Goal: Transaction & Acquisition: Purchase product/service

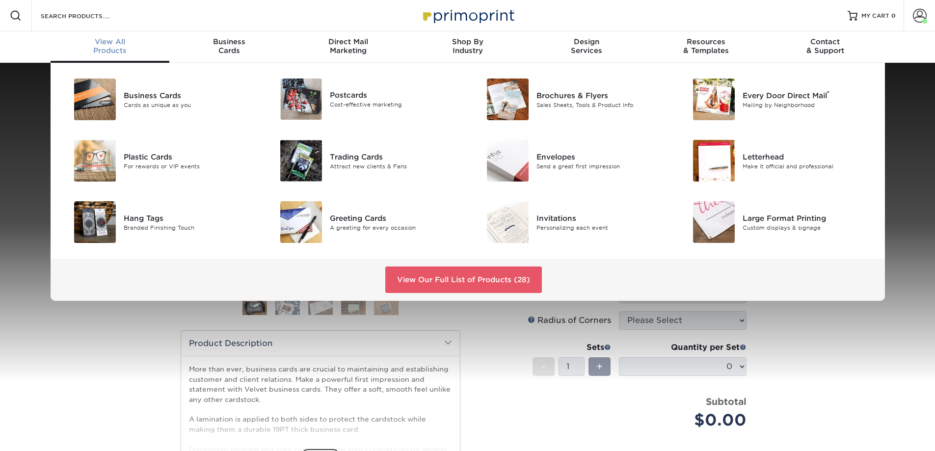
click at [112, 40] on span "View All" at bounding box center [110, 41] width 119 height 9
click at [581, 96] on div "Brochures & Flyers" at bounding box center [602, 95] width 130 height 11
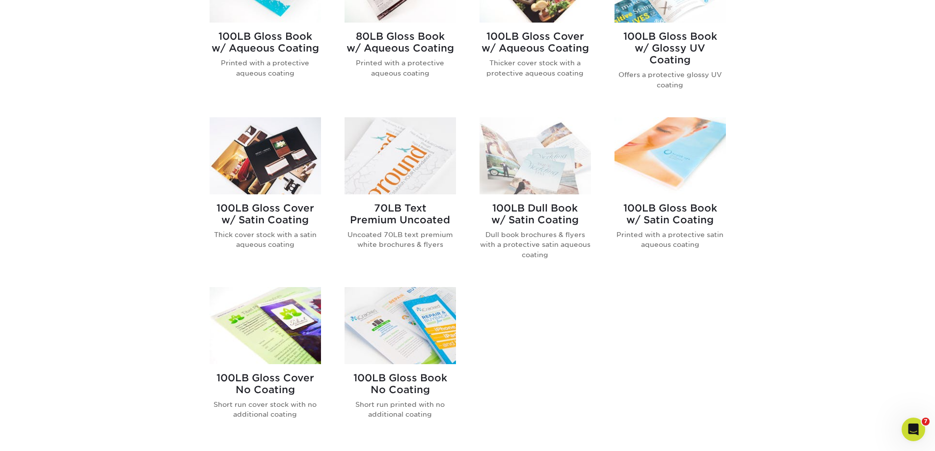
scroll to position [491, 0]
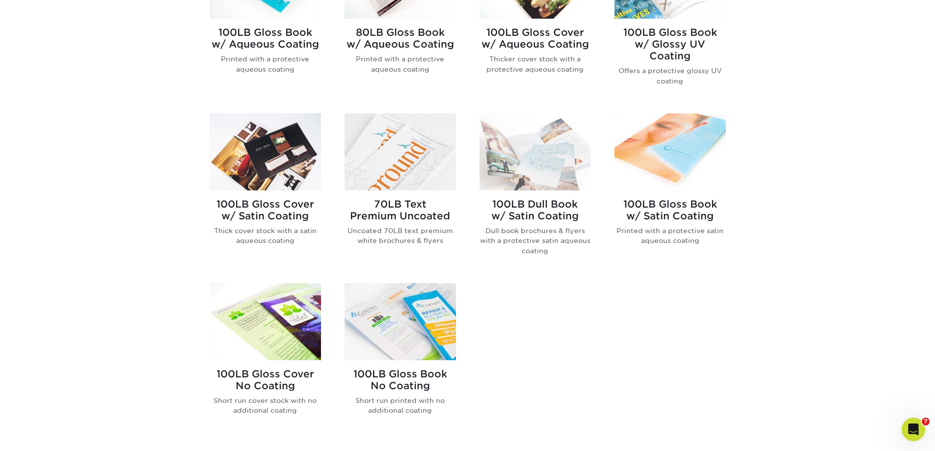
click at [667, 203] on h2 "100LB Gloss Book w/ Satin Coating" at bounding box center [670, 210] width 111 height 24
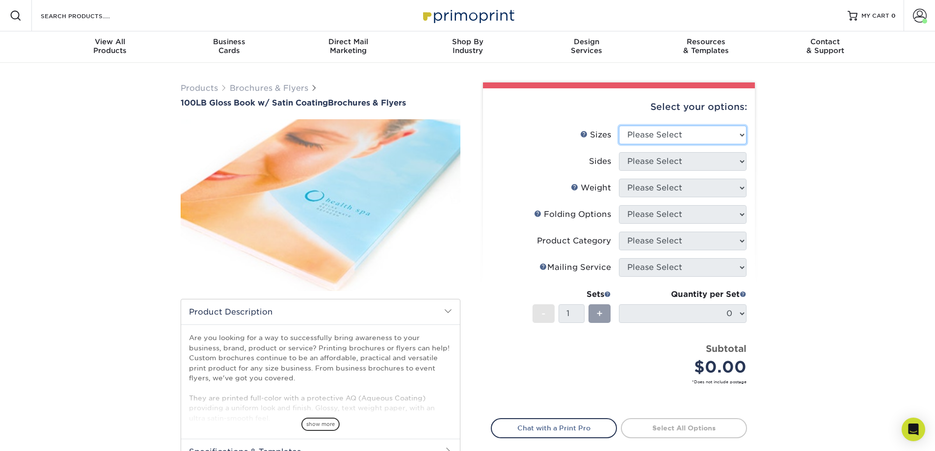
click at [684, 130] on select "Please Select 3.67" x 8.5" 4" x 6" 4" x 8.5" 4" x 9" 4" x 11" 4.25" x 5.5" 4.25…" at bounding box center [683, 135] width 128 height 19
select select "4.00x9.00"
click at [619, 126] on select "Please Select 3.67" x 8.5" 4" x 6" 4" x 8.5" 4" x 9" 4" x 11" 4.25" x 5.5" 4.25…" at bounding box center [683, 135] width 128 height 19
click at [669, 159] on select "Please Select Print Both Sides Print Front Only" at bounding box center [683, 161] width 128 height 19
select select "13abbda7-1d64-4f25-8bb2-c179b224825d"
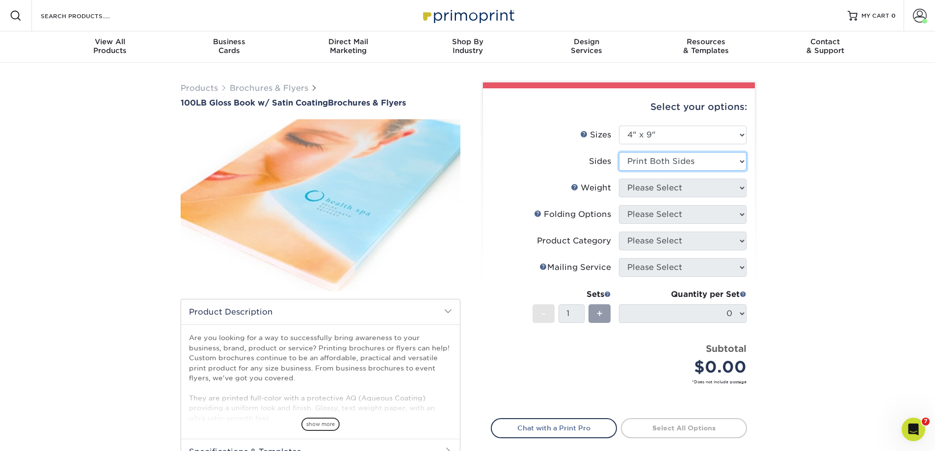
click at [619, 152] on select "Please Select Print Both Sides Print Front Only" at bounding box center [683, 161] width 128 height 19
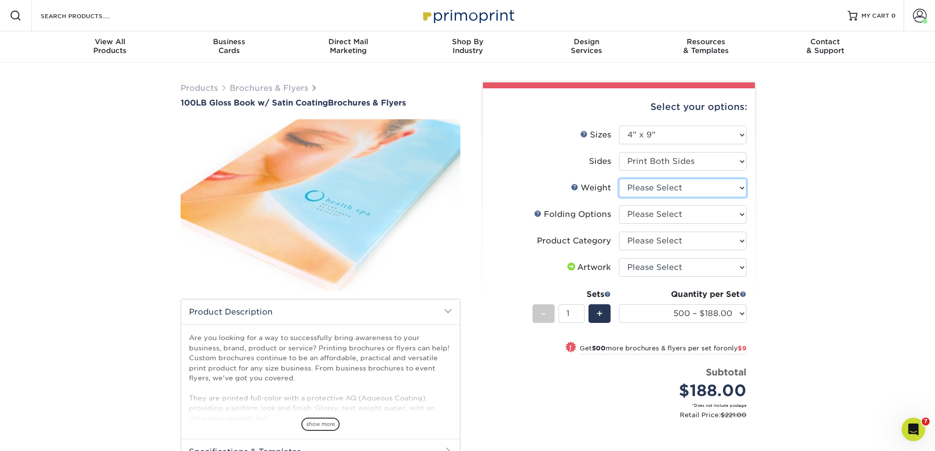
click at [676, 189] on select "Please Select 100LB" at bounding box center [683, 188] width 128 height 19
select select "100LB"
click at [619, 179] on select "Please Select 100LB" at bounding box center [683, 188] width 128 height 19
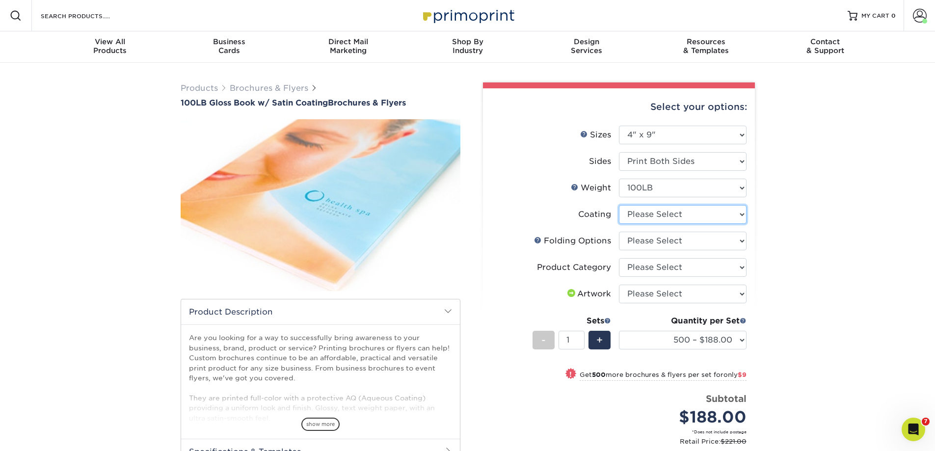
click at [681, 215] on select at bounding box center [683, 214] width 128 height 19
select select "1753ff32-3d28-4f95-990a-6fda0dbe3d7c"
click at [619, 205] on select at bounding box center [683, 214] width 128 height 19
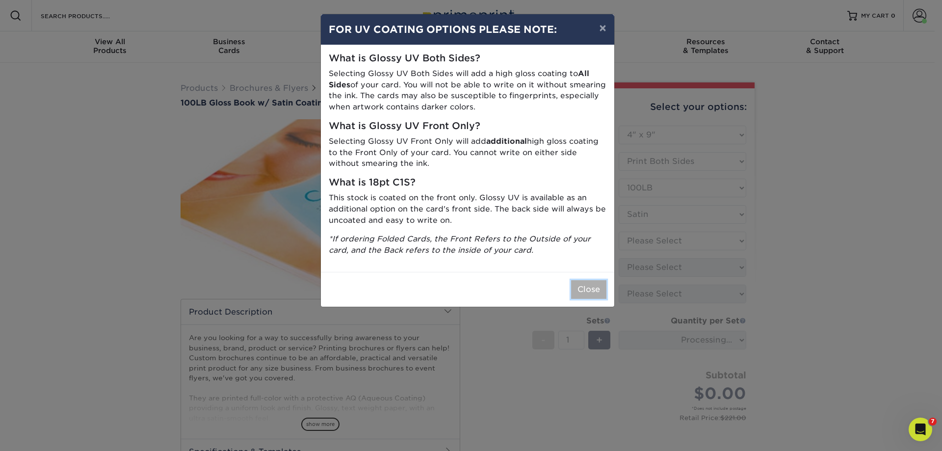
drag, startPoint x: 596, startPoint y: 288, endPoint x: 631, endPoint y: 282, distance: 34.9
click at [596, 288] on button "Close" at bounding box center [588, 289] width 35 height 19
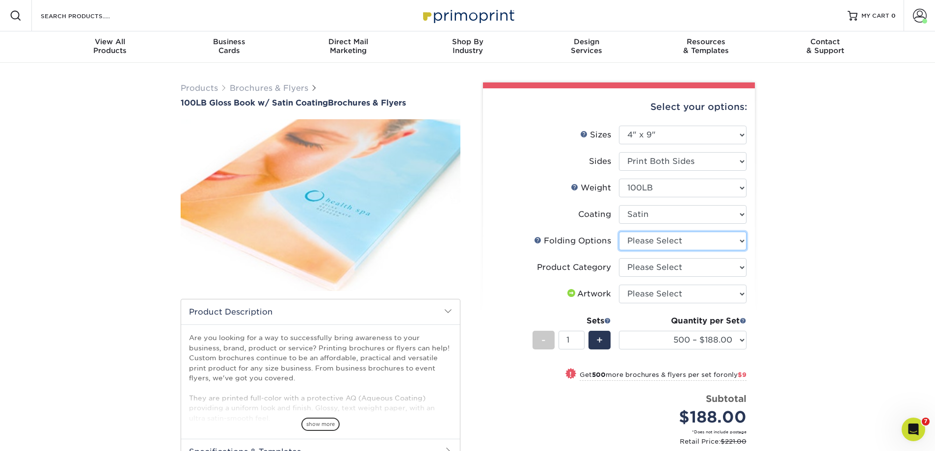
click at [678, 241] on select "Please Select FLAT - No Folding Tri-Fold / Letter Fold Z-Fold Half-Fold" at bounding box center [683, 241] width 128 height 19
select select "9b1d5825-34d1-4721-9874-ed79abb003d7"
click at [619, 232] on select "Please Select FLAT - No Folding Tri-Fold / Letter Fold Z-Fold Half-Fold" at bounding box center [683, 241] width 128 height 19
click at [672, 265] on select "Please Select Flyers and Brochures" at bounding box center [683, 267] width 128 height 19
select select "1a668080-6b7c-4174-b399-2c3833b27ef4"
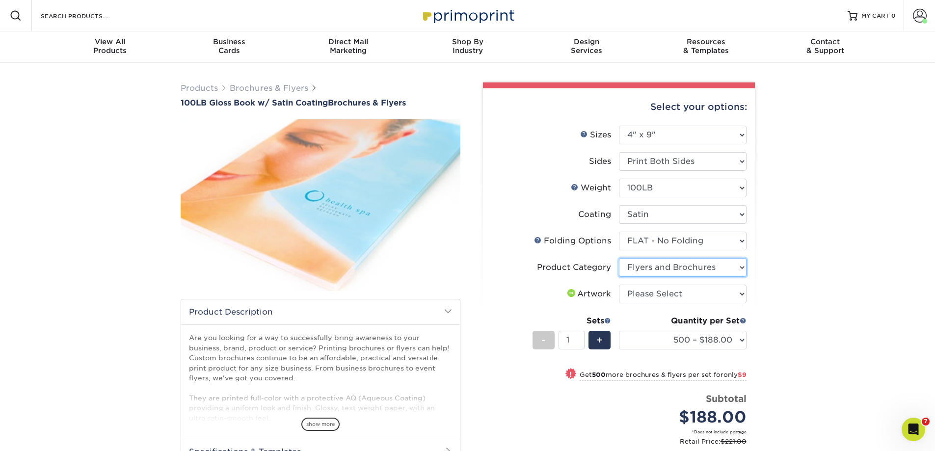
click at [619, 258] on select "Please Select Flyers and Brochures" at bounding box center [683, 267] width 128 height 19
click at [668, 293] on select "Please Select I will upload files I need a design - $175" at bounding box center [683, 294] width 128 height 19
select select "upload"
click at [619, 285] on select "Please Select I will upload files I need a design - $175" at bounding box center [683, 294] width 128 height 19
click at [739, 340] on select "500 – $188.00 1000 – $197.00 2000 – $248.00 2500 – $259.00 3000 – $308.00 4000 …" at bounding box center [683, 340] width 128 height 19
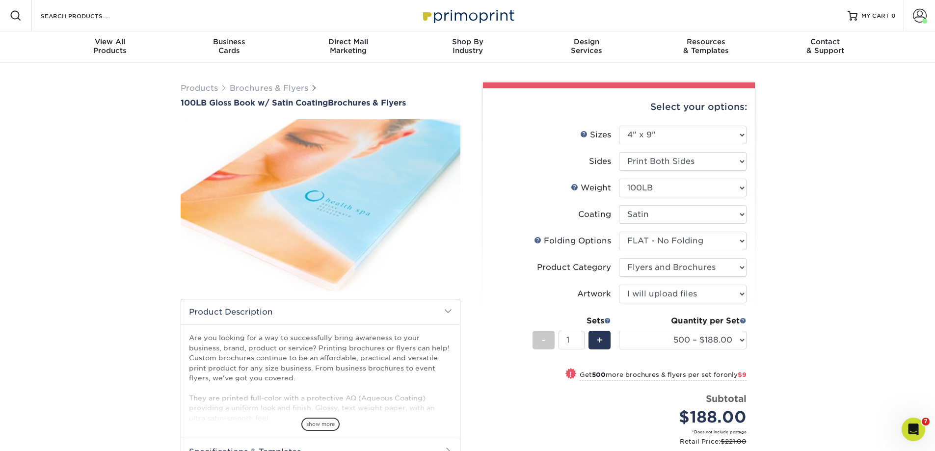
click at [819, 194] on div "Products Brochures & Flyers 100LB Gloss Book w/ Satin Coating Brochures & Flyer…" at bounding box center [467, 327] width 935 height 529
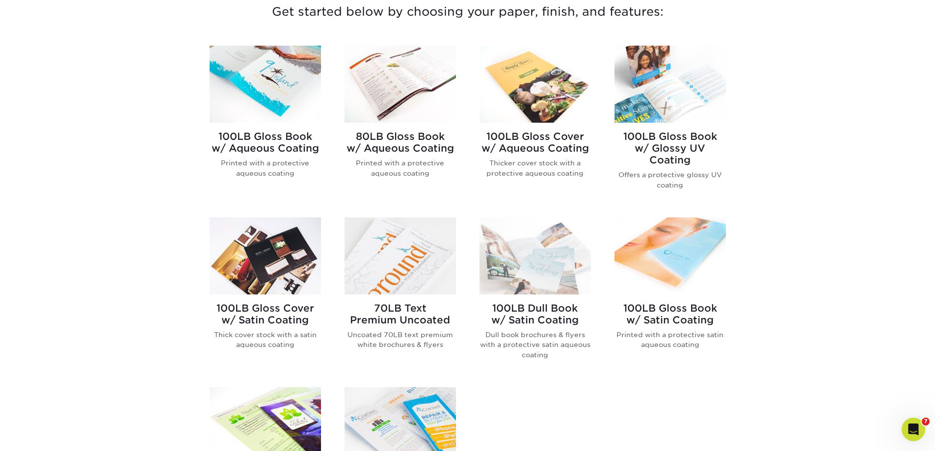
scroll to position [442, 0]
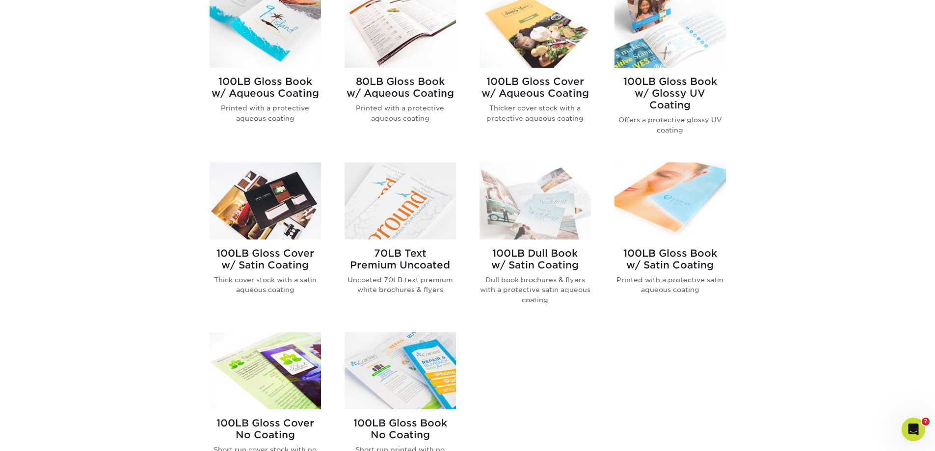
click at [380, 260] on h2 "70LB Text Premium Uncoated" at bounding box center [400, 259] width 111 height 24
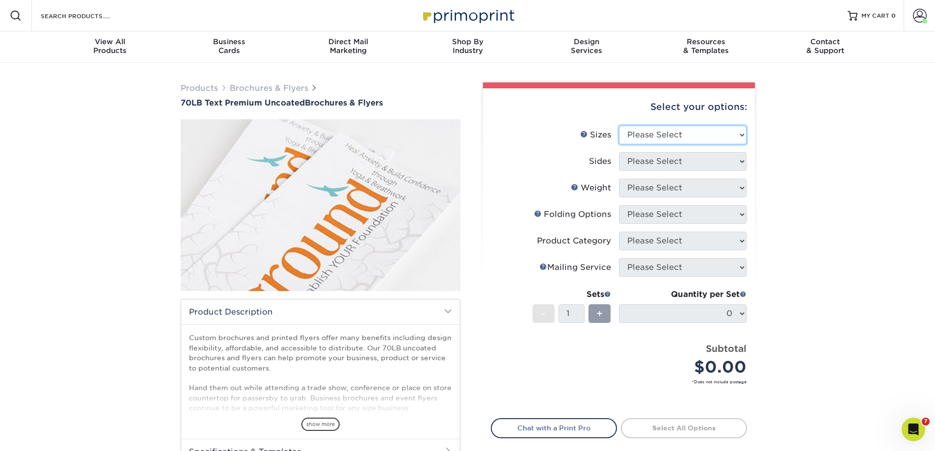
click at [684, 134] on select "Please Select 3.67" x 8.5" 4" x 6" 4" x 8.5" 4" x 9" 4.25" x 5.5" 4.25" x 11" 5…" at bounding box center [683, 135] width 128 height 19
select select "4.00x9.00"
click at [619, 126] on select "Please Select 3.67" x 8.5" 4" x 6" 4" x 8.5" 4" x 9" 4.25" x 5.5" 4.25" x 11" 5…" at bounding box center [683, 135] width 128 height 19
click at [667, 161] on select "Please Select Print Both Sides Print Front Only" at bounding box center [683, 161] width 128 height 19
select select "13abbda7-1d64-4f25-8bb2-c179b224825d"
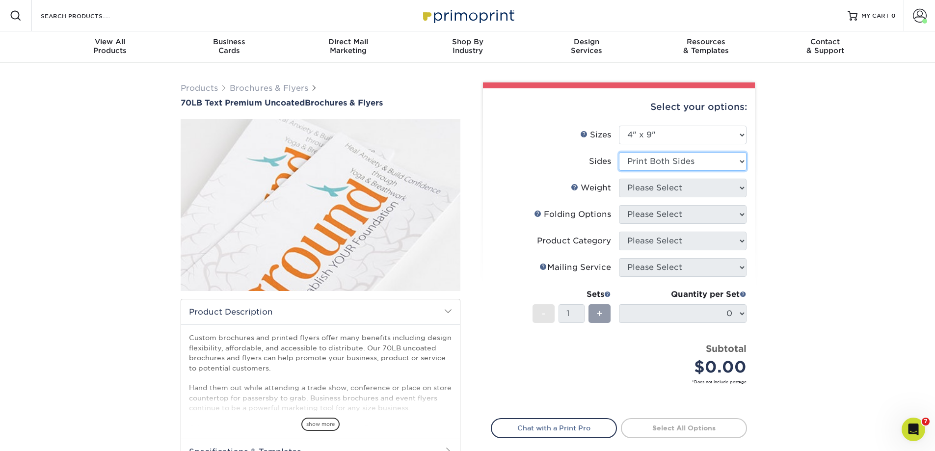
click at [619, 152] on select "Please Select Print Both Sides Print Front Only" at bounding box center [683, 161] width 128 height 19
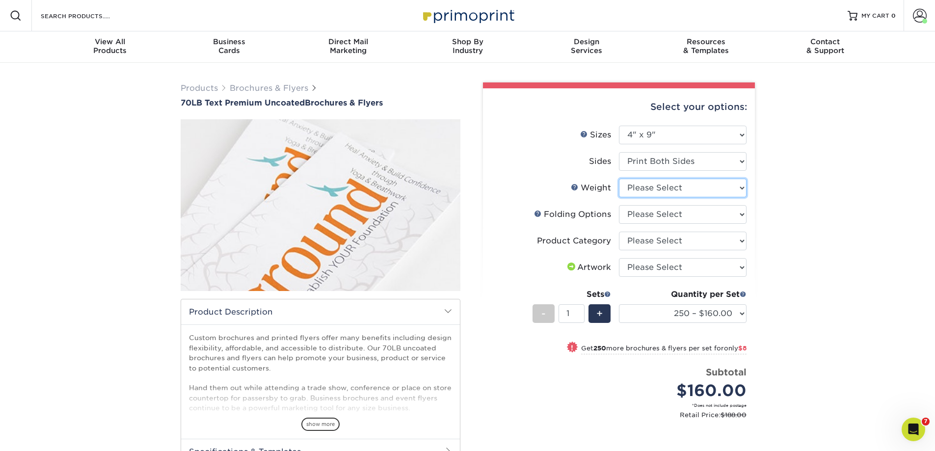
click at [670, 190] on select "Please Select 70LB" at bounding box center [683, 188] width 128 height 19
select select "70LB"
click at [619, 179] on select "Please Select 70LB" at bounding box center [683, 188] width 128 height 19
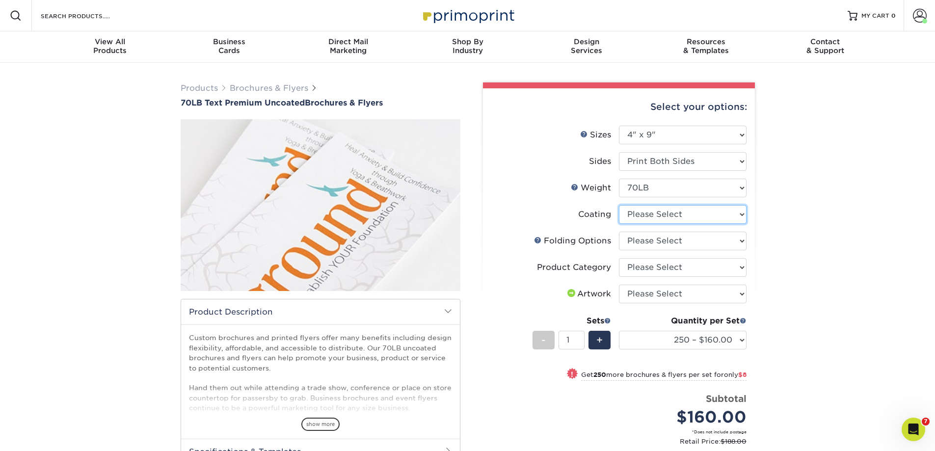
click at [666, 215] on select at bounding box center [683, 214] width 128 height 19
select select "3e7618de-abca-4bda-9f97-8b9129e913d8"
click at [619, 205] on select at bounding box center [683, 214] width 128 height 19
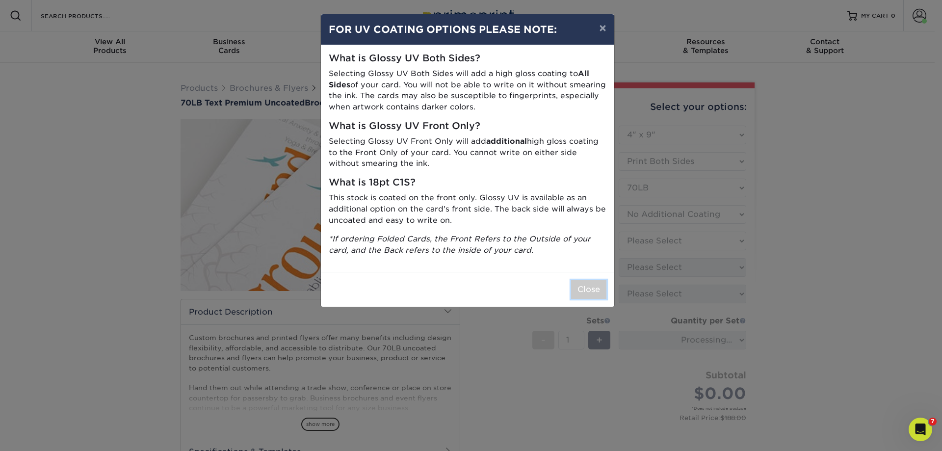
drag, startPoint x: 592, startPoint y: 291, endPoint x: 616, endPoint y: 281, distance: 25.7
click at [592, 288] on button "Close" at bounding box center [588, 289] width 35 height 19
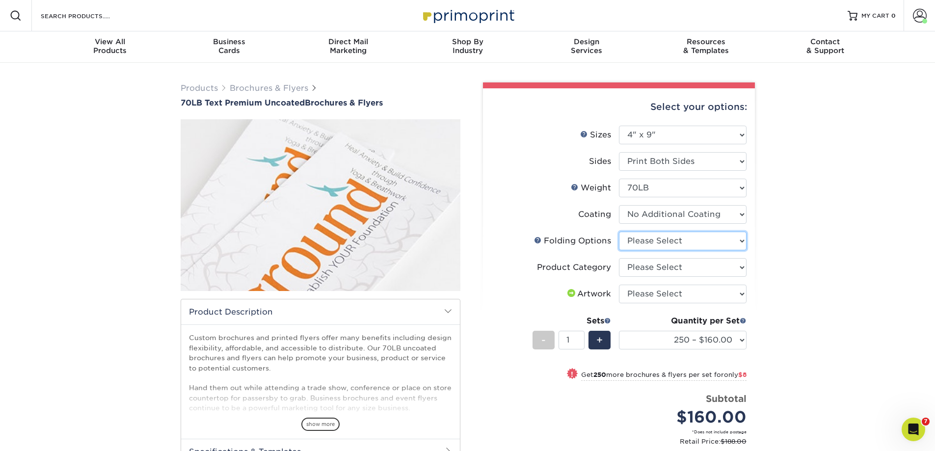
click at [651, 240] on select "Please Select FLAT - No Folding Tri-Fold / Letter Fold Z-Fold Half-Fold" at bounding box center [683, 241] width 128 height 19
select select "9b1d5825-34d1-4721-9874-ed79abb003d7"
click at [619, 232] on select "Please Select FLAT - No Folding Tri-Fold / Letter Fold Z-Fold Half-Fold" at bounding box center [683, 241] width 128 height 19
click at [657, 267] on select "Please Select Flyers and Brochures" at bounding box center [683, 267] width 128 height 19
select select "1a668080-6b7c-4174-b399-2c3833b27ef4"
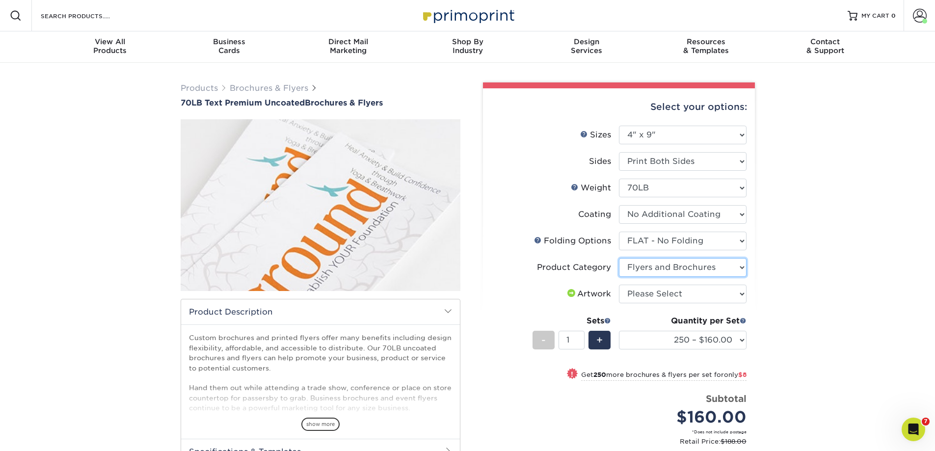
click at [619, 258] on select "Please Select Flyers and Brochures" at bounding box center [683, 267] width 128 height 19
click at [661, 294] on select "Please Select I will upload files I need a design - $175" at bounding box center [683, 294] width 128 height 19
select select "upload"
click at [619, 285] on select "Please Select I will upload files I need a design - $175" at bounding box center [683, 294] width 128 height 19
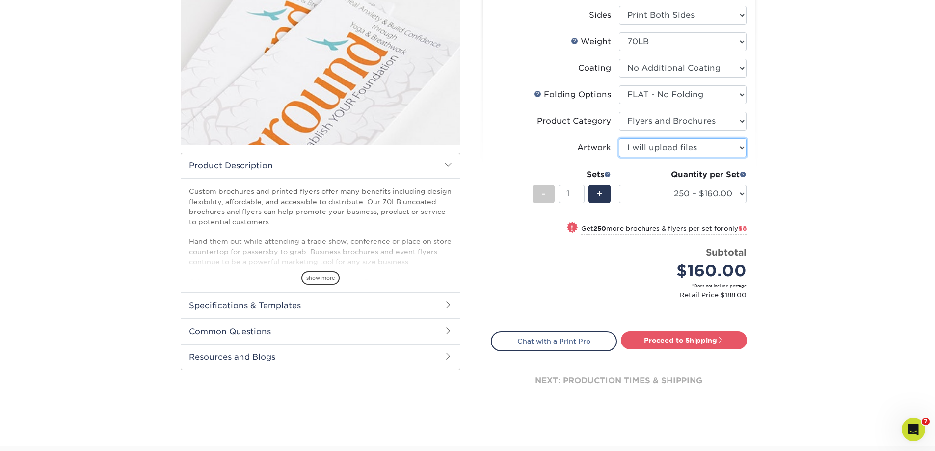
scroll to position [147, 0]
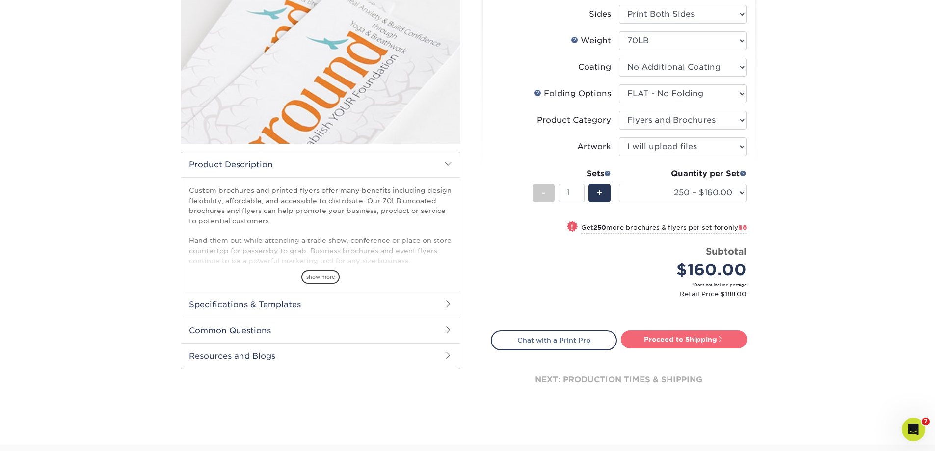
click at [681, 337] on link "Proceed to Shipping" at bounding box center [684, 339] width 126 height 18
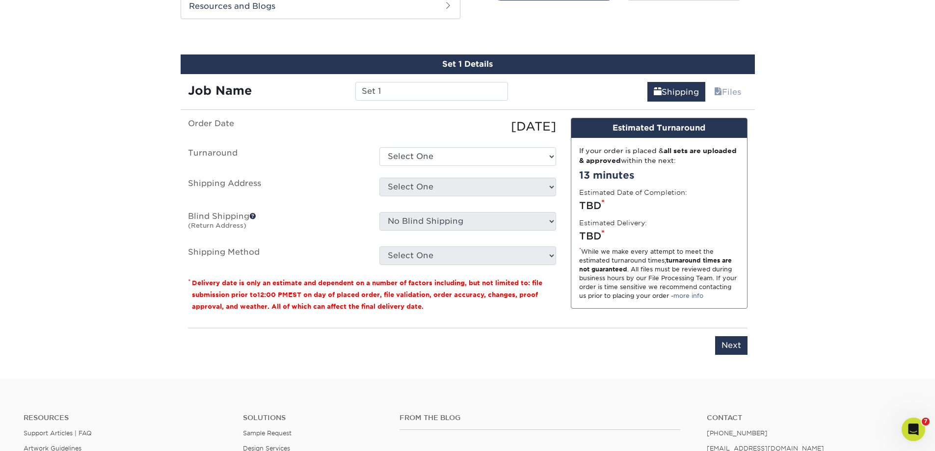
scroll to position [505, 0]
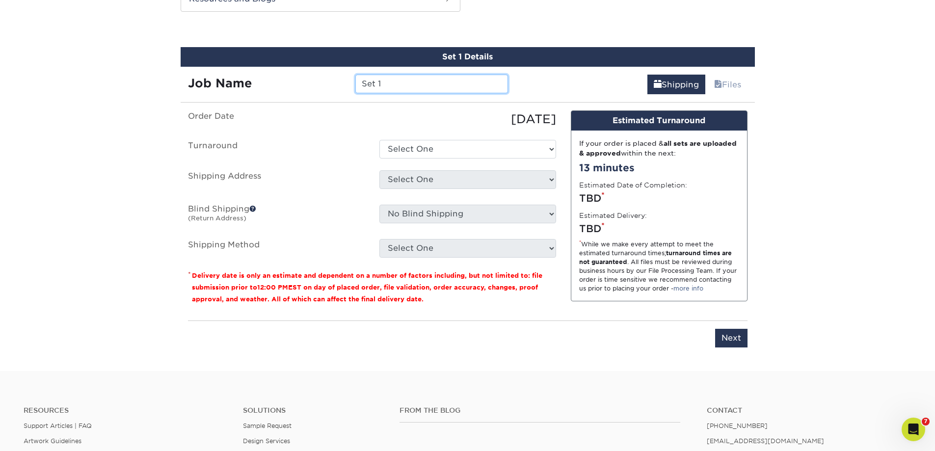
click at [402, 82] on input "Set 1" at bounding box center [431, 84] width 153 height 19
type input "S"
type input "Glen Wantje Rack Card Medicare"
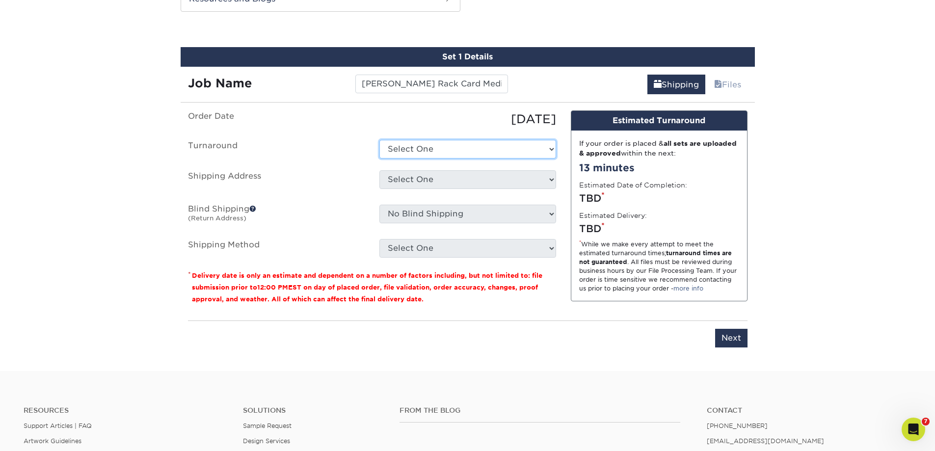
click at [435, 147] on select "Select One 2-4 Business Days 2 Day Next Business Day" at bounding box center [467, 149] width 177 height 19
select select "b594cda4-8be6-4086-9bb4-57ceceec1023"
click at [379, 140] on select "Select One 2-4 Business Days 2 Day Next Business Day" at bounding box center [467, 149] width 177 height 19
click at [425, 176] on select "Select One Advanced Financial Services - Jasper Amber Moore Andrew Heese Andrew…" at bounding box center [467, 179] width 177 height 19
select select "182584"
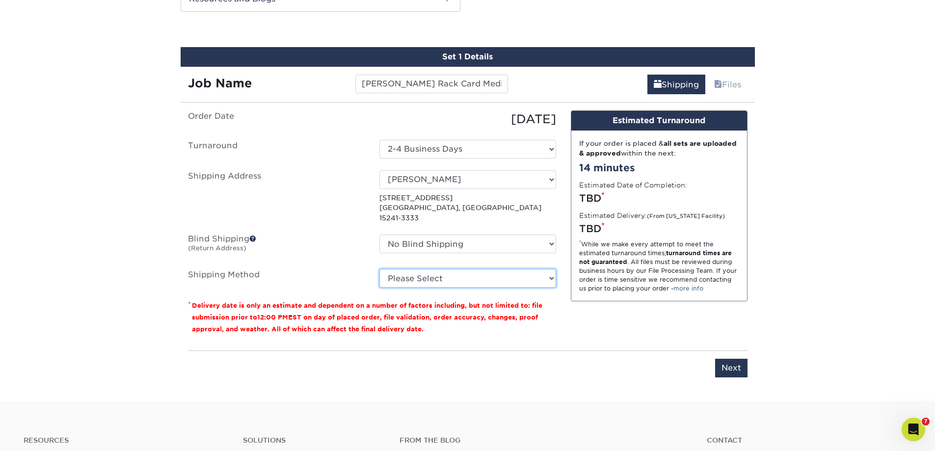
click at [423, 269] on select "Please Select Ground Shipping (+$25.02) 3 Day Shipping Service (+$31.21) 2 Day …" at bounding box center [467, 278] width 177 height 19
select select "03"
click at [379, 269] on select "Please Select Ground Shipping (+$25.02) 3 Day Shipping Service (+$31.21) 2 Day …" at bounding box center [467, 278] width 177 height 19
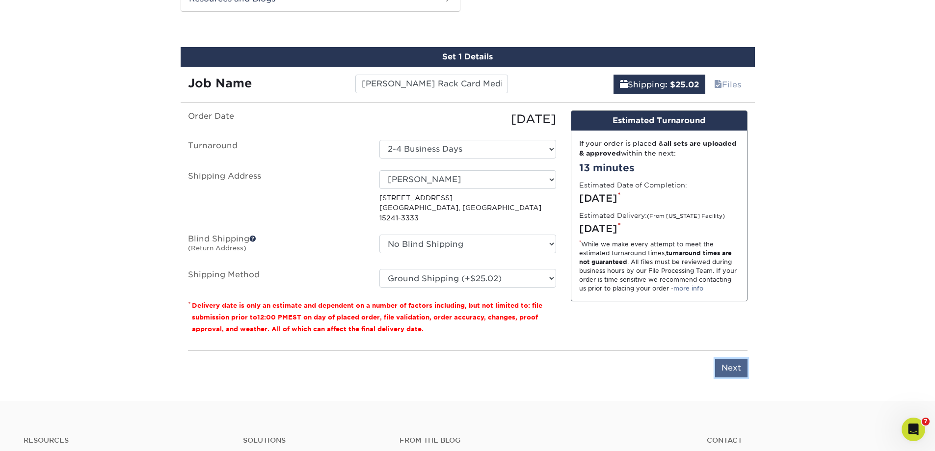
click at [729, 359] on input "Next" at bounding box center [731, 368] width 32 height 19
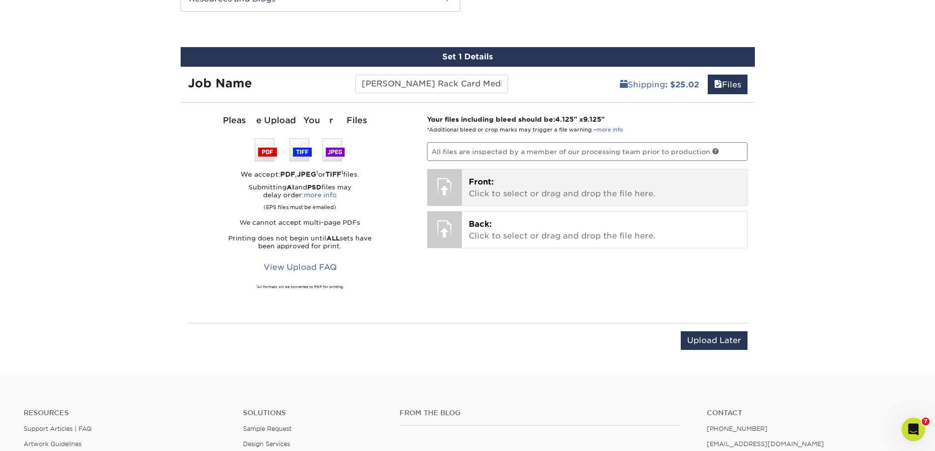
click at [507, 183] on p "Front: Click to select or drag and drop the file here." at bounding box center [604, 188] width 271 height 24
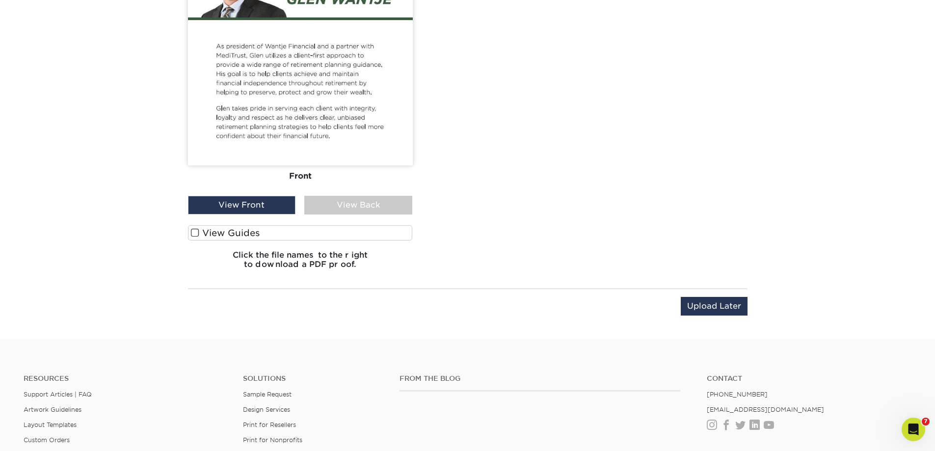
scroll to position [946, 0]
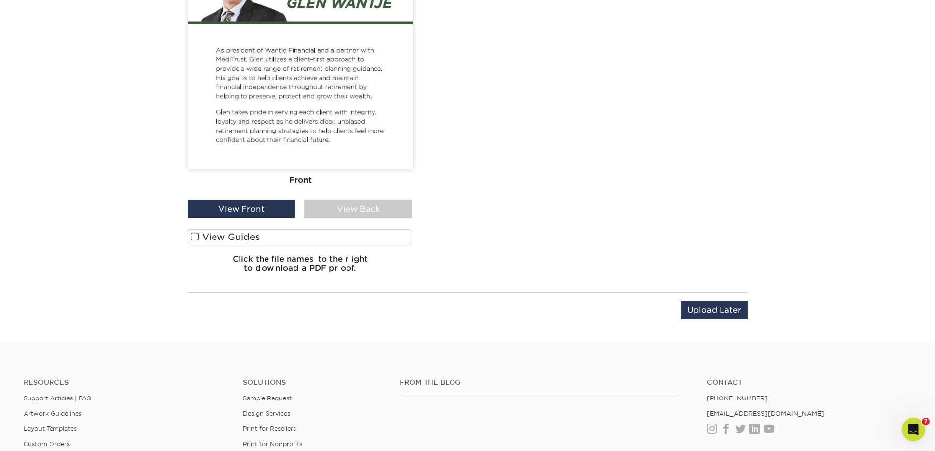
click at [344, 208] on div "View Back" at bounding box center [358, 209] width 108 height 19
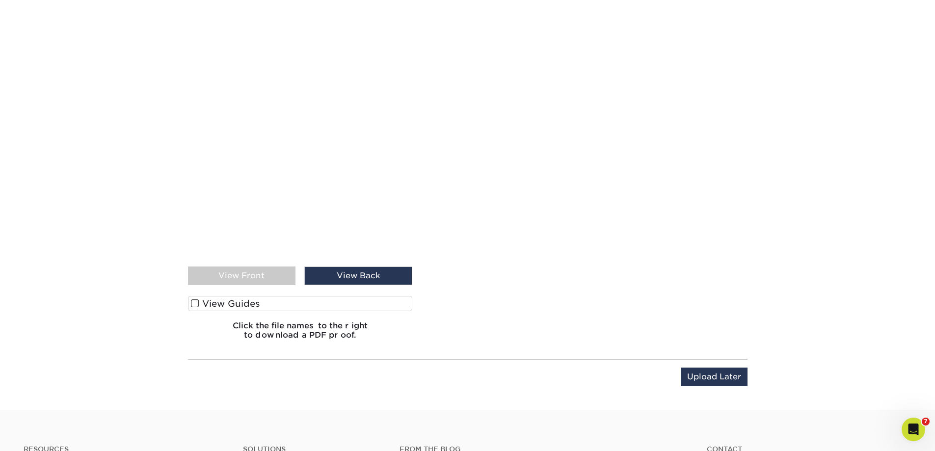
scroll to position [897, 0]
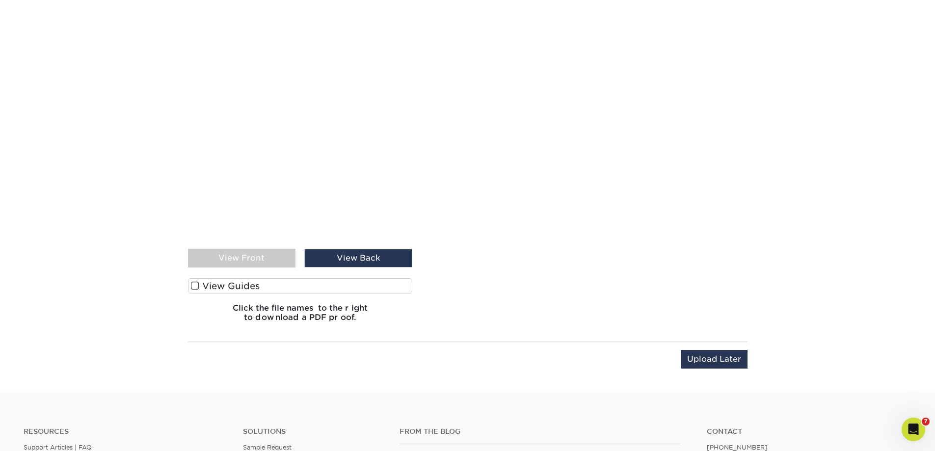
click at [244, 254] on div "View Front" at bounding box center [242, 258] width 108 height 19
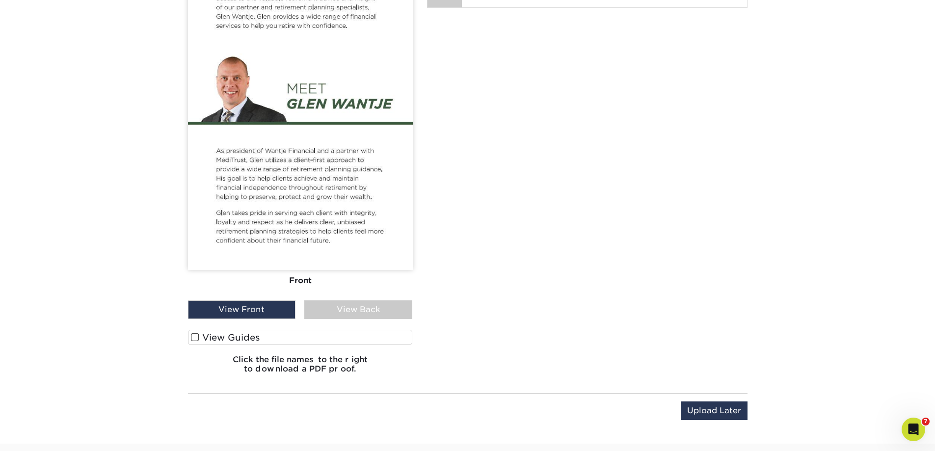
scroll to position [831, 0]
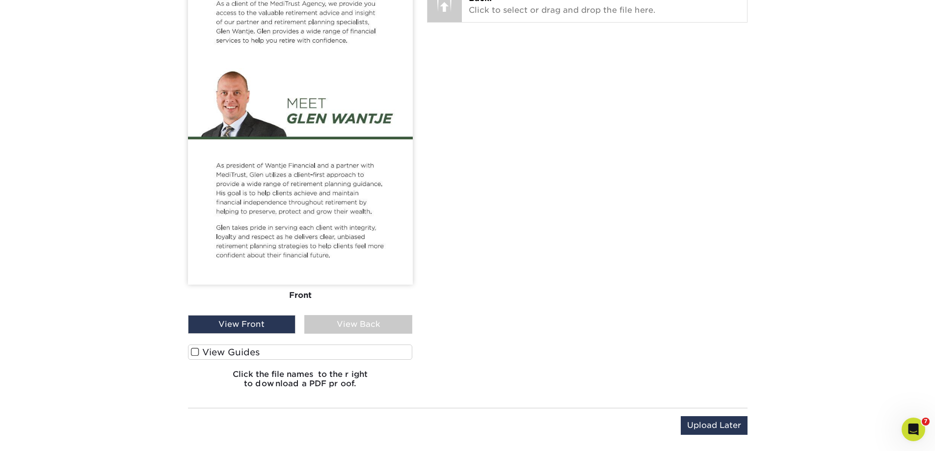
click at [370, 323] on div "View Back" at bounding box center [358, 324] width 108 height 19
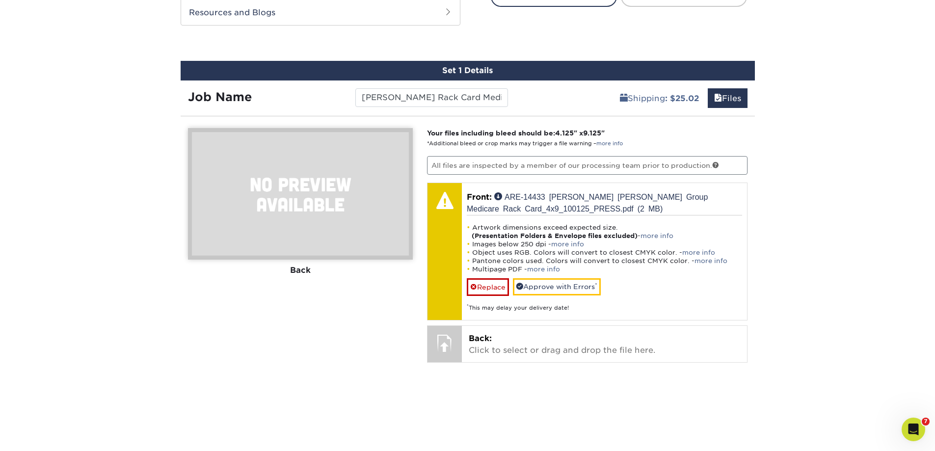
scroll to position [487, 0]
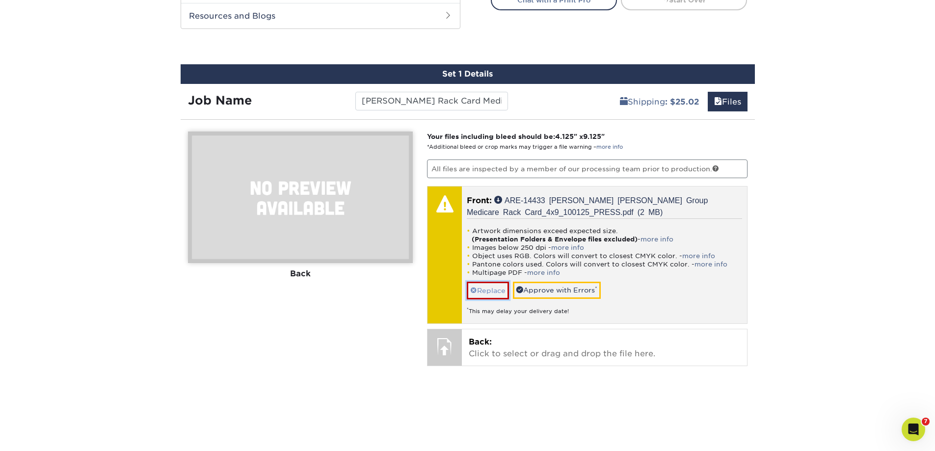
click at [479, 290] on link "Replace" at bounding box center [488, 290] width 42 height 17
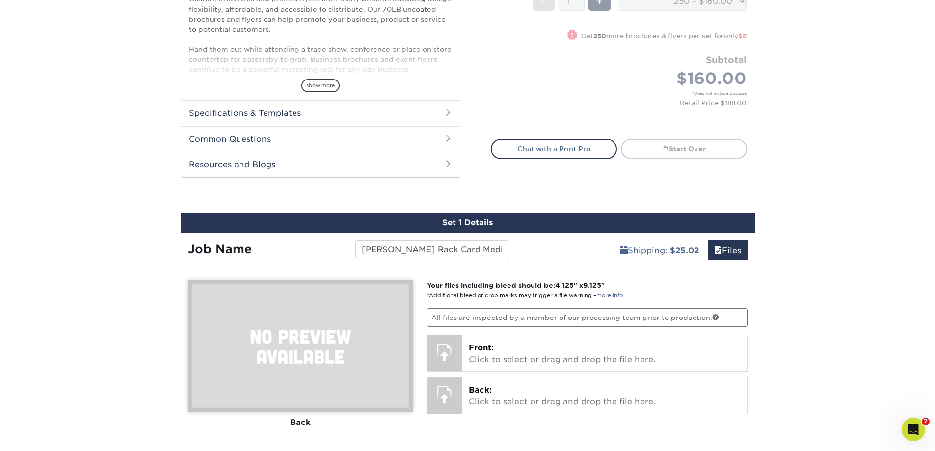
scroll to position [438, 0]
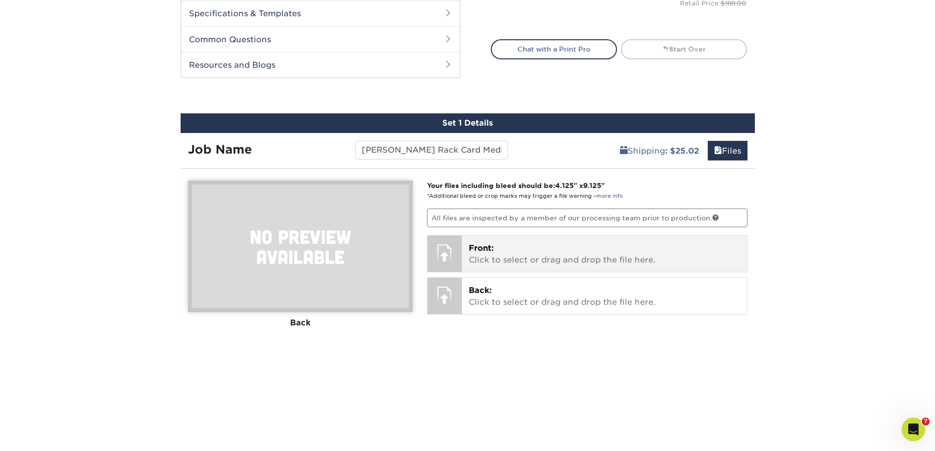
click at [487, 255] on p "Front: Click to select or drag and drop the file here." at bounding box center [604, 254] width 271 height 24
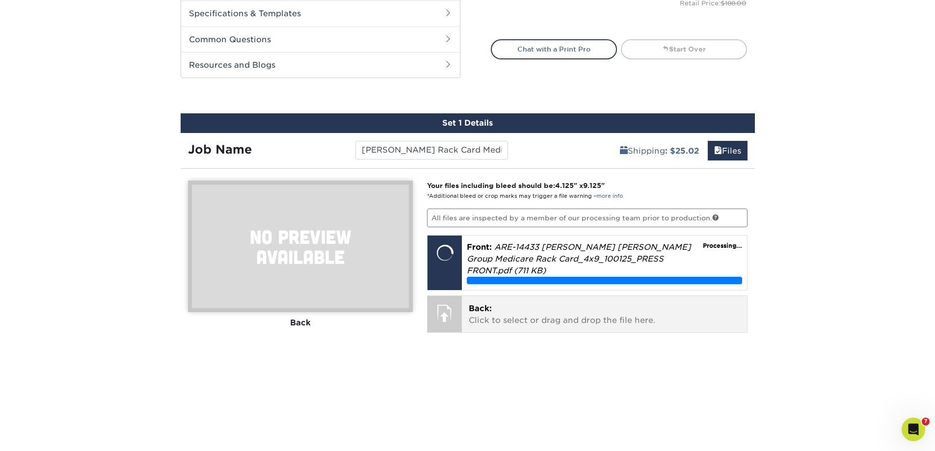
click at [506, 303] on p "Back: Click to select or drag and drop the file here." at bounding box center [604, 315] width 271 height 24
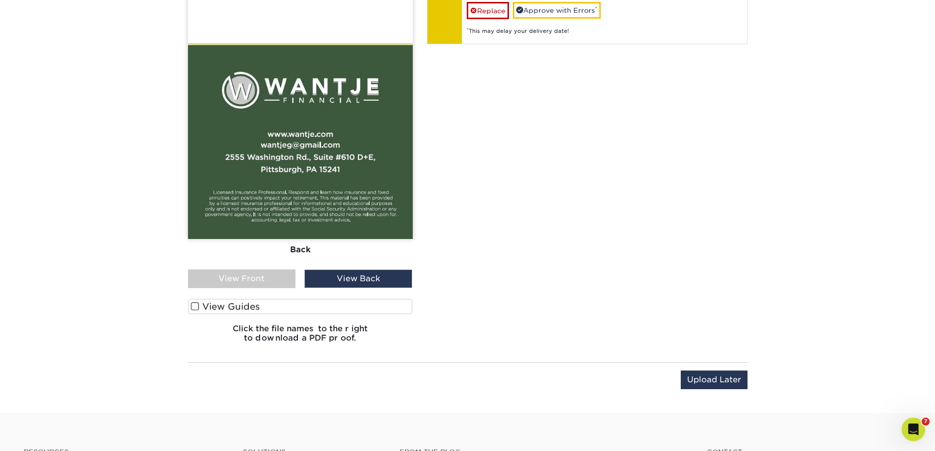
scroll to position [834, 0]
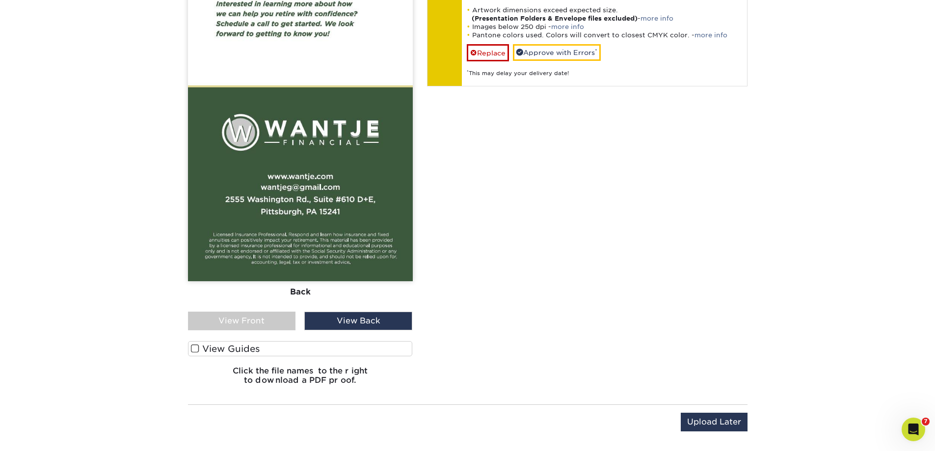
click at [221, 324] on div "View Front" at bounding box center [242, 321] width 108 height 19
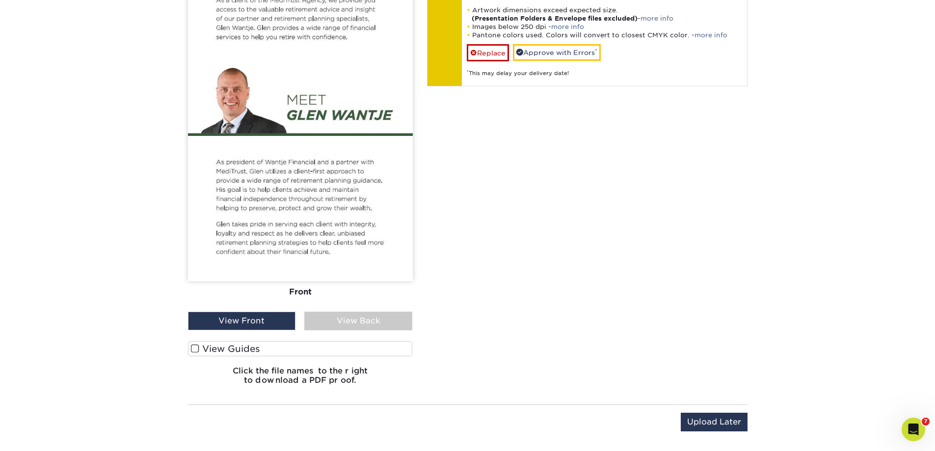
click at [347, 320] on div "View Back" at bounding box center [358, 321] width 108 height 19
